Goal: Task Accomplishment & Management: Use online tool/utility

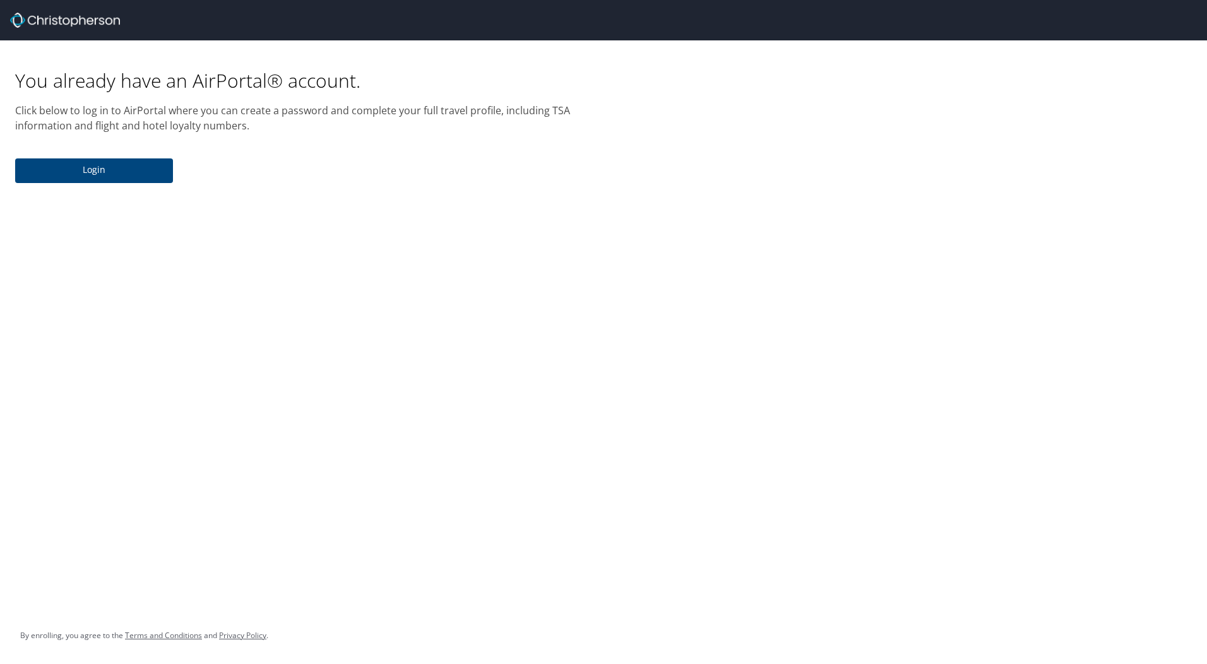
click at [77, 15] on img at bounding box center [65, 20] width 110 height 15
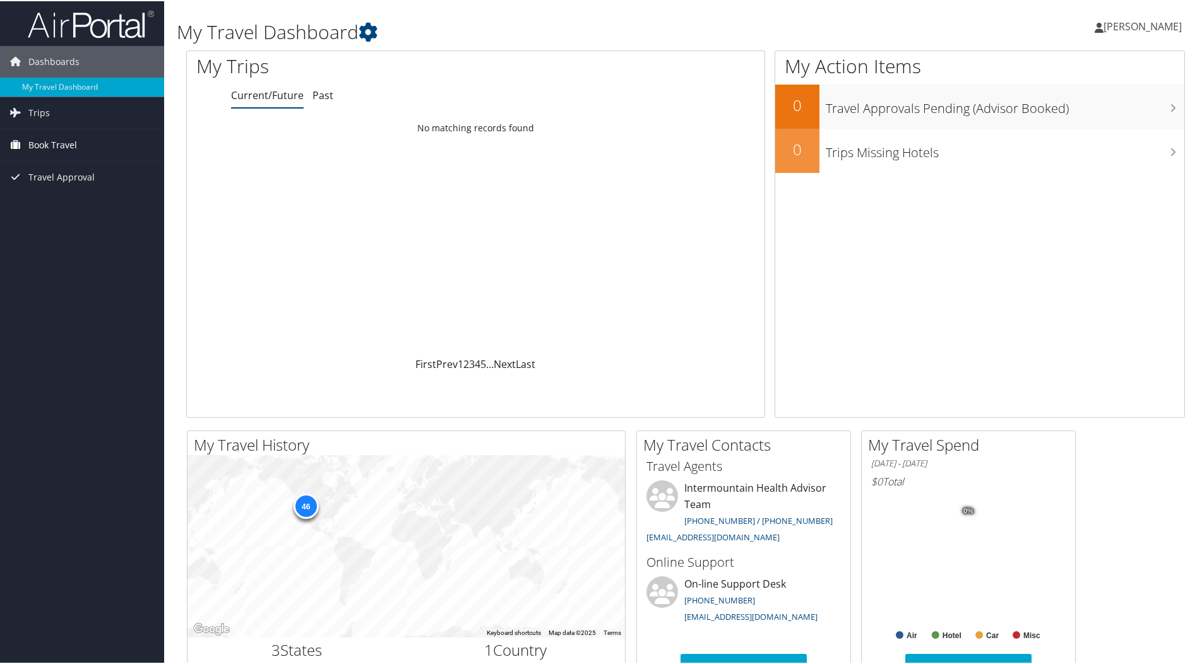
click at [70, 146] on span "Book Travel" at bounding box center [52, 144] width 49 height 32
click at [85, 203] on link "Book/Manage Online Trips" at bounding box center [82, 207] width 164 height 19
